Goal: Task Accomplishment & Management: Use online tool/utility

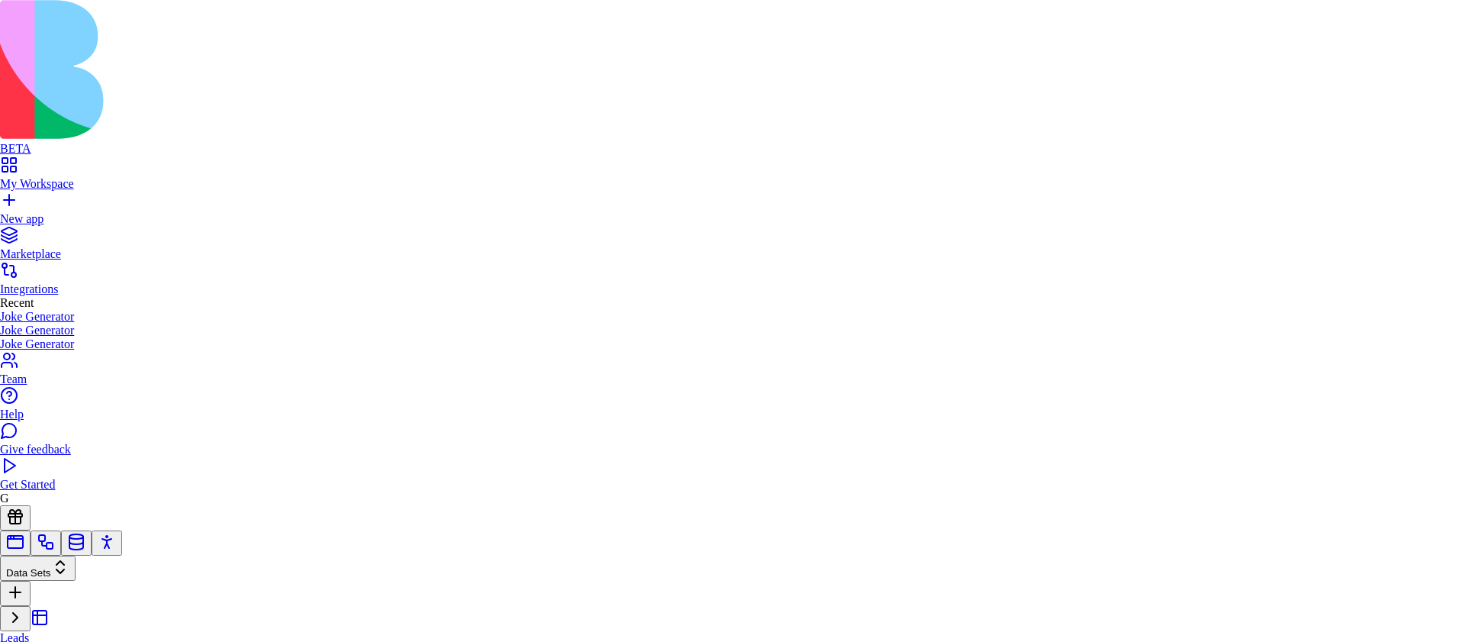
scroll to position [27, 182]
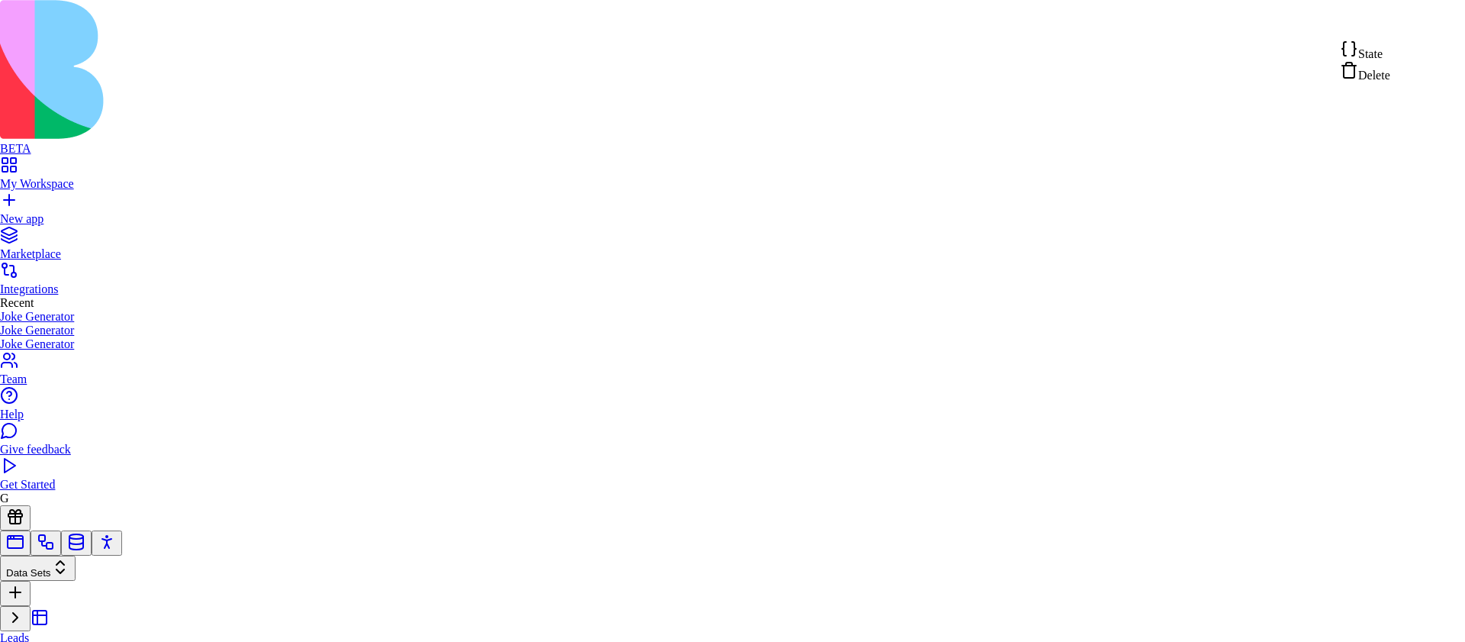
click at [1383, 53] on span "State" at bounding box center [1371, 53] width 24 height 13
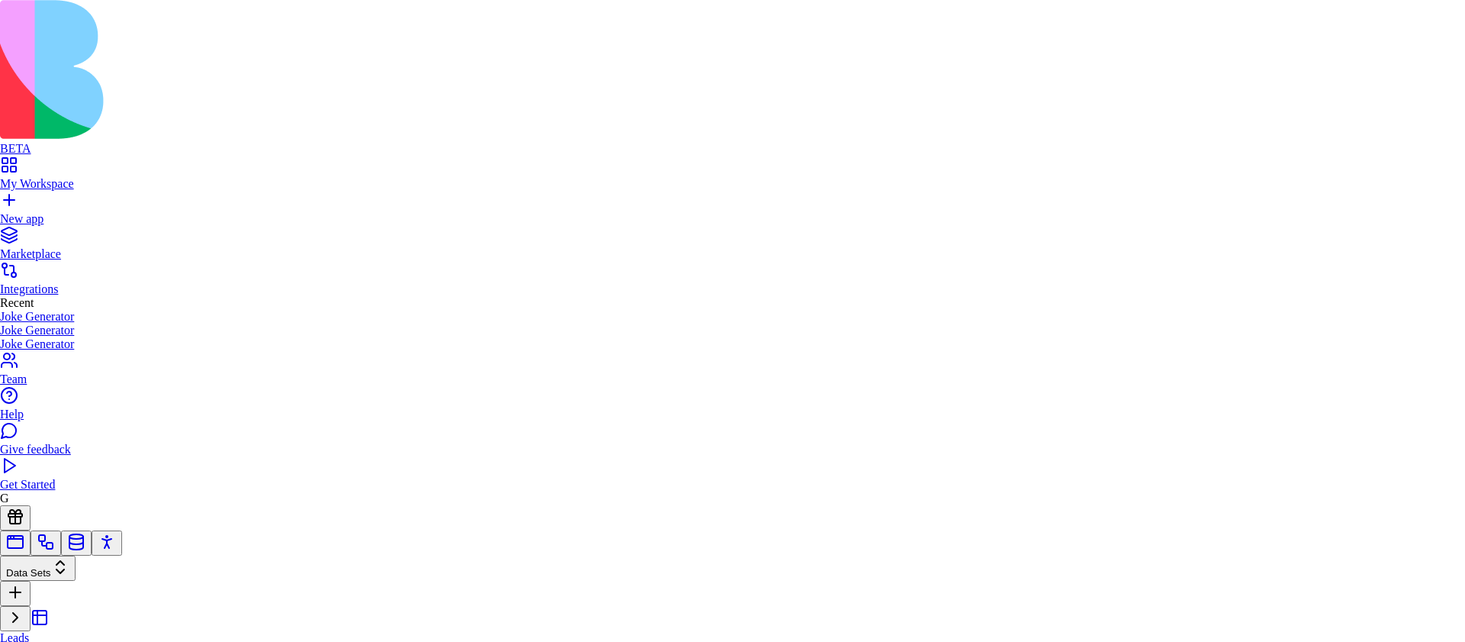
type textarea "**********"
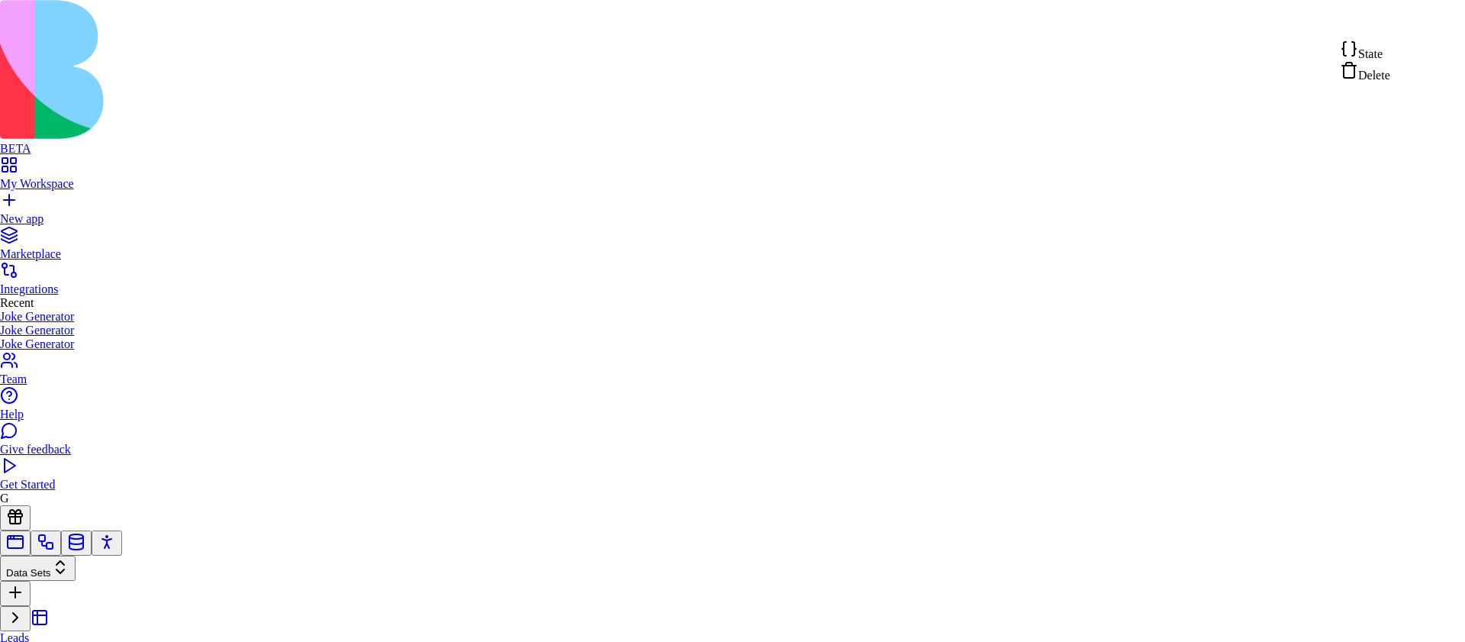
click at [1391, 52] on div "State" at bounding box center [1365, 50] width 50 height 21
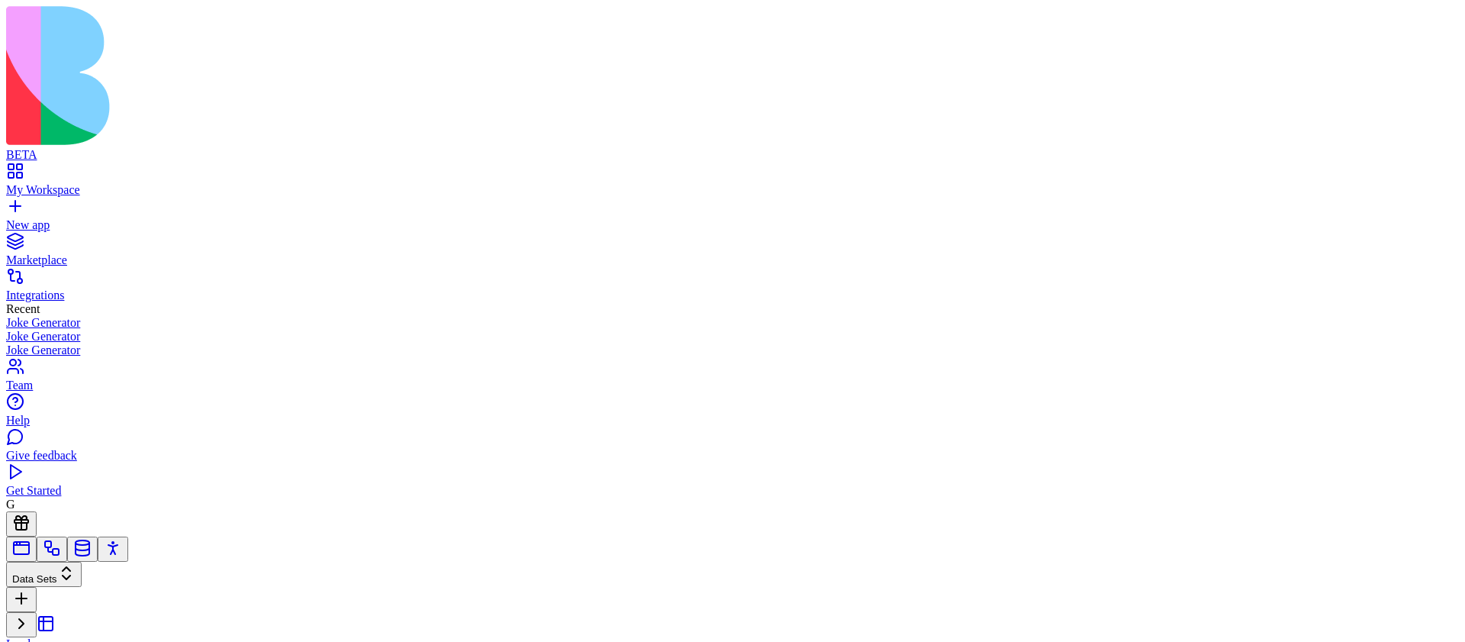
click at [116, 622] on link "Leads" at bounding box center [101, 648] width 191 height 52
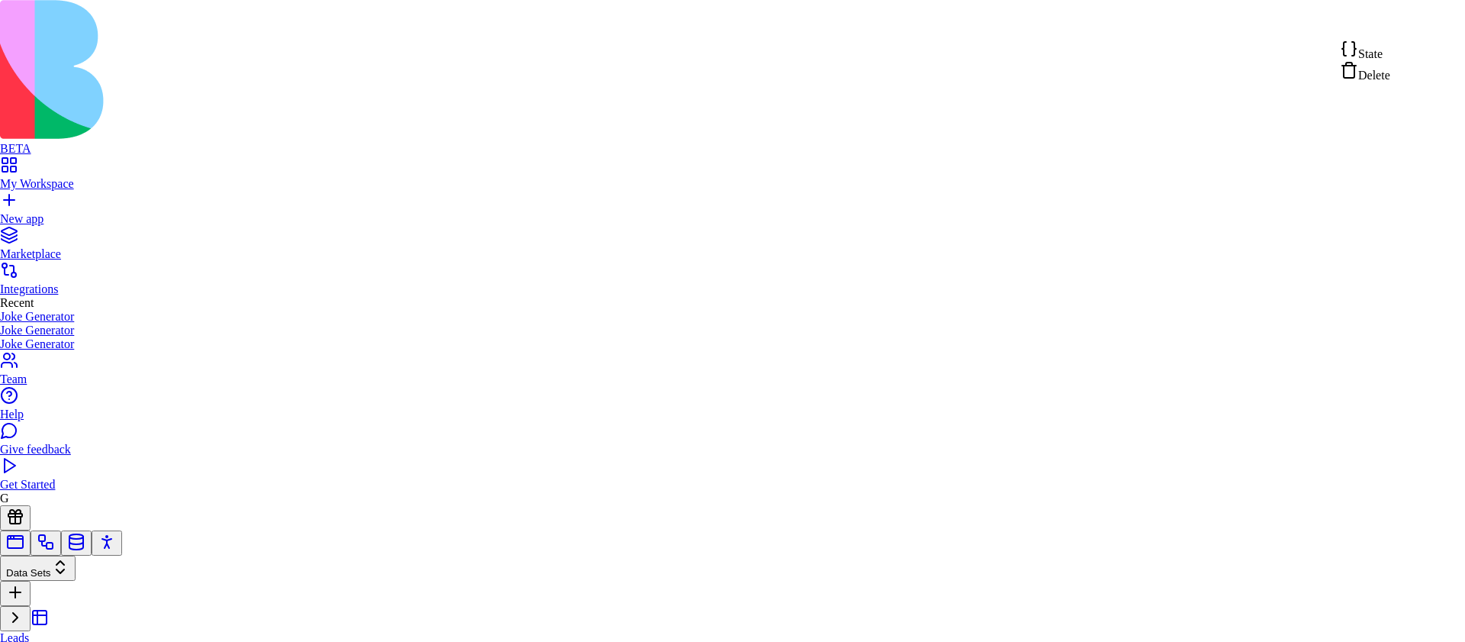
click at [1391, 55] on div "State" at bounding box center [1365, 50] width 50 height 21
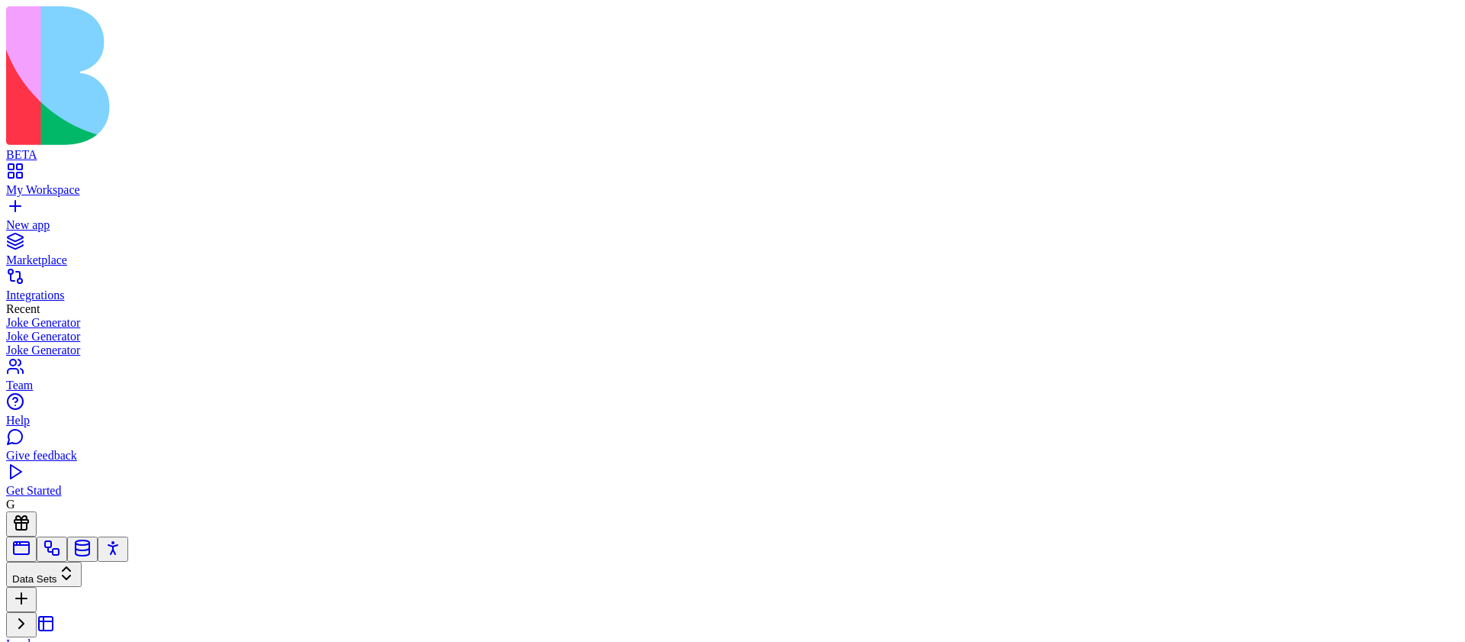
copy h4 "Leads"
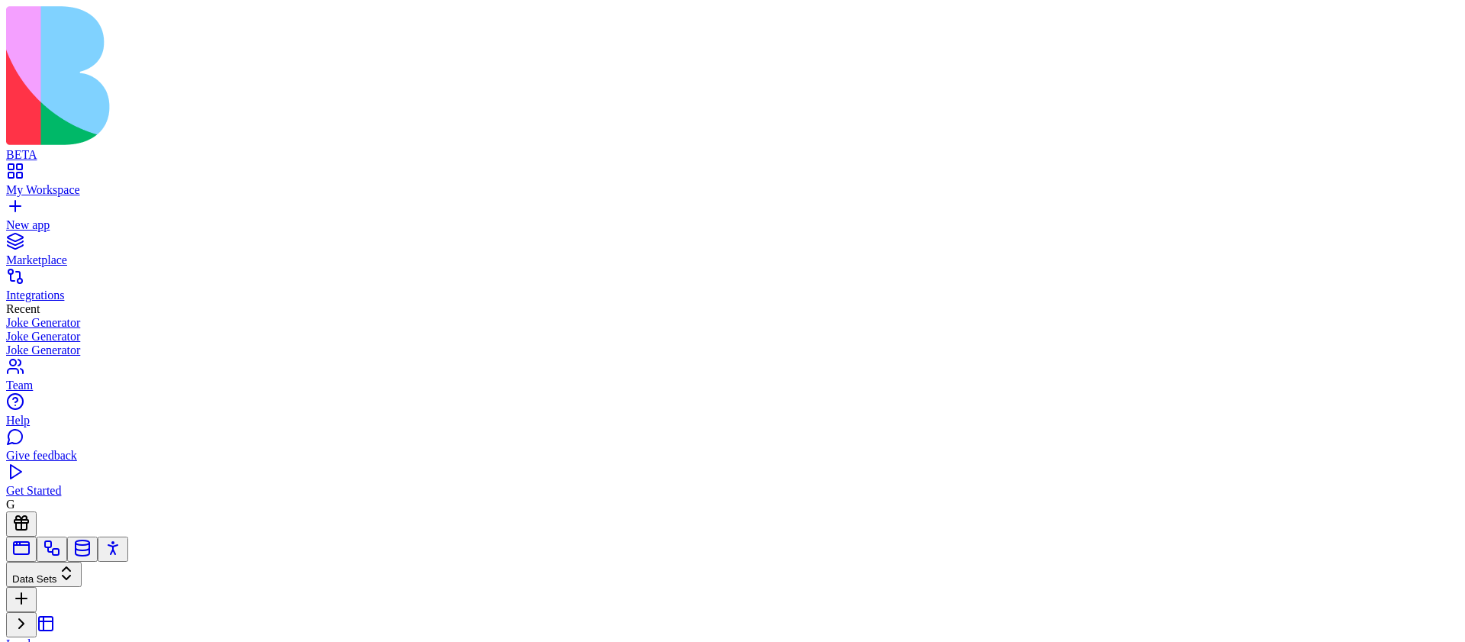
copy h4 "Activities"
